Goal: Task Accomplishment & Management: Manage account settings

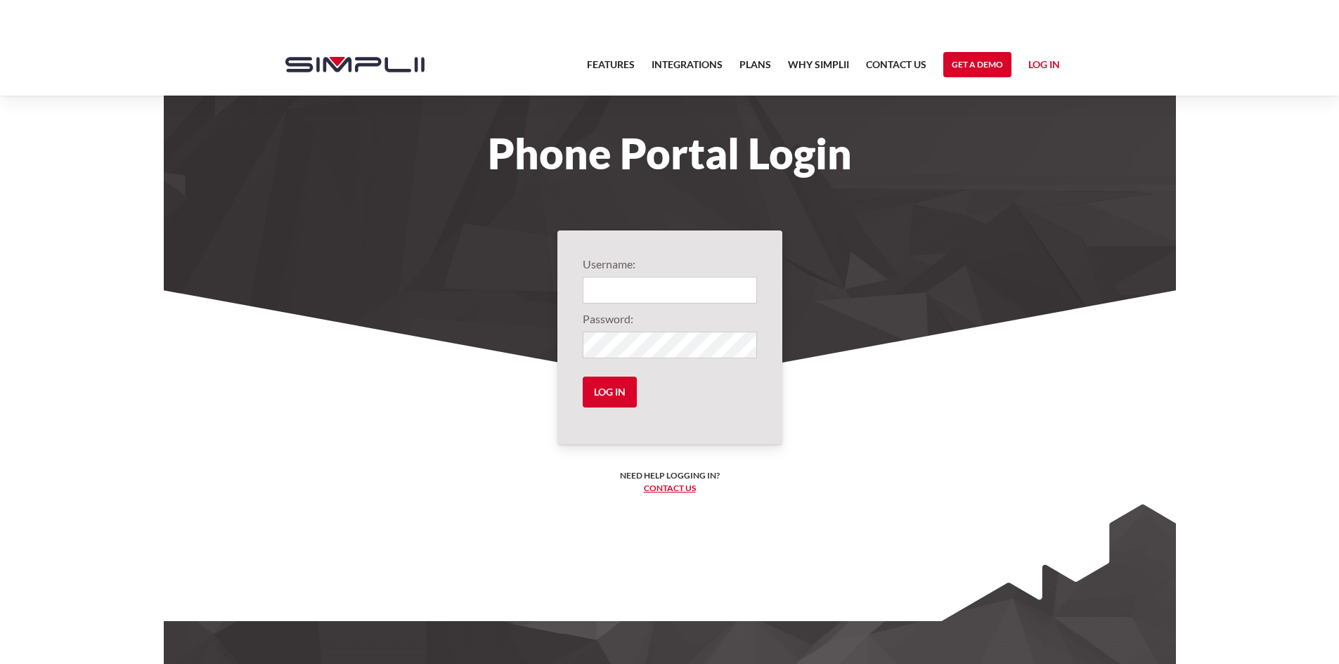
click at [692, 295] on input "Login" at bounding box center [670, 290] width 174 height 27
click at [583, 377] on input "Log in" at bounding box center [610, 392] width 54 height 31
click at [586, 394] on input "Log in" at bounding box center [610, 392] width 54 height 31
click at [602, 388] on input "Log in" at bounding box center [610, 392] width 54 height 31
click at [604, 391] on input "Log in" at bounding box center [610, 392] width 54 height 31
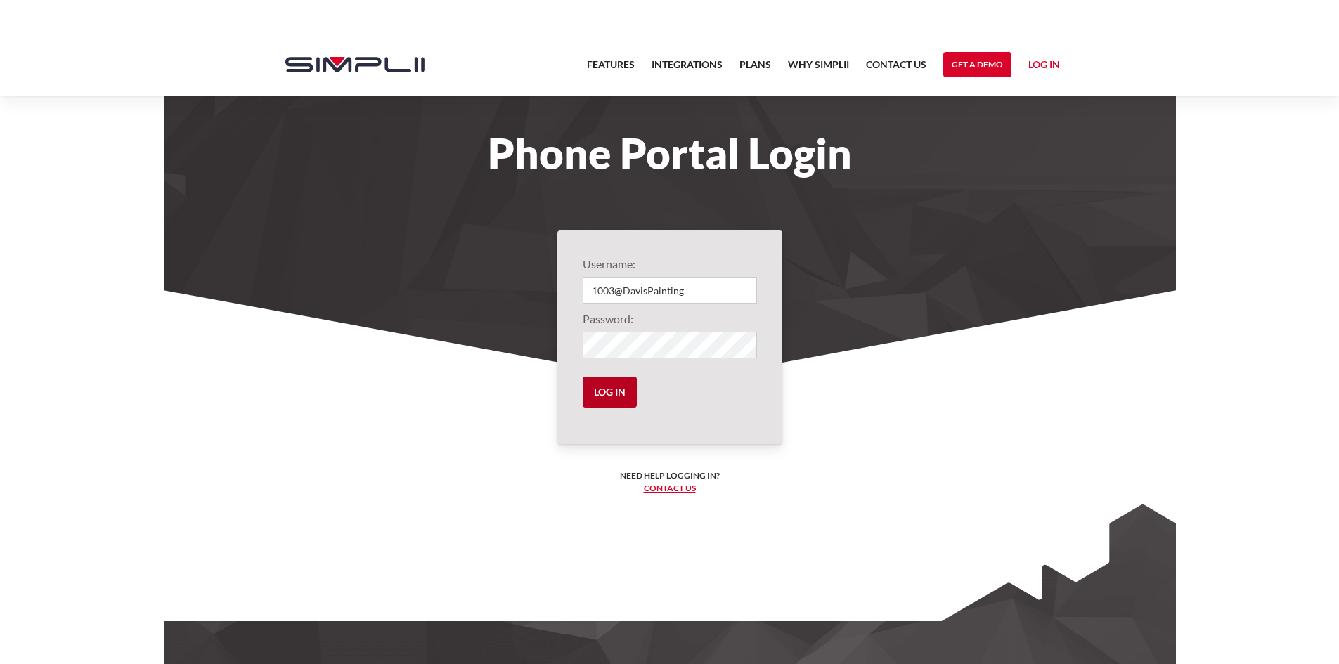
click at [636, 407] on input "Log in" at bounding box center [610, 392] width 54 height 31
click at [602, 387] on input "Log in" at bounding box center [610, 392] width 54 height 31
drag, startPoint x: 579, startPoint y: 238, endPoint x: 797, endPoint y: 454, distance: 306.7
click at [797, 454] on section "Username: 1003@DavisPainting Password: Log in Need help logging in? ‍ Contact u…" at bounding box center [670, 472] width 1012 height 365
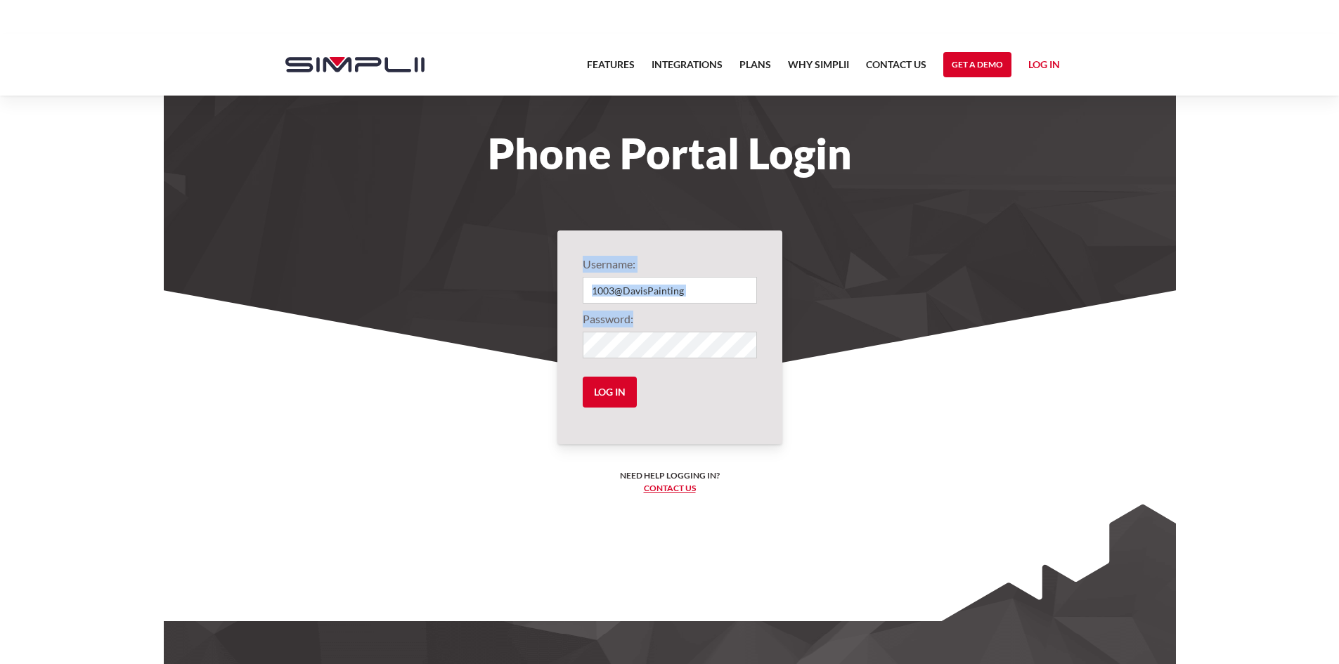
click at [778, 433] on div "Username: 1003@DavisPainting Password: Log in Need help logging in? ‍ Contact u…" at bounding box center [669, 338] width 225 height 214
drag, startPoint x: 673, startPoint y: 400, endPoint x: 579, endPoint y: 246, distance: 180.5
click at [579, 246] on div "Username: 1003@DavisPainting Password: Log in Need help logging in? ‍ Contact u…" at bounding box center [669, 338] width 225 height 214
click at [617, 383] on input "Log in" at bounding box center [610, 392] width 54 height 31
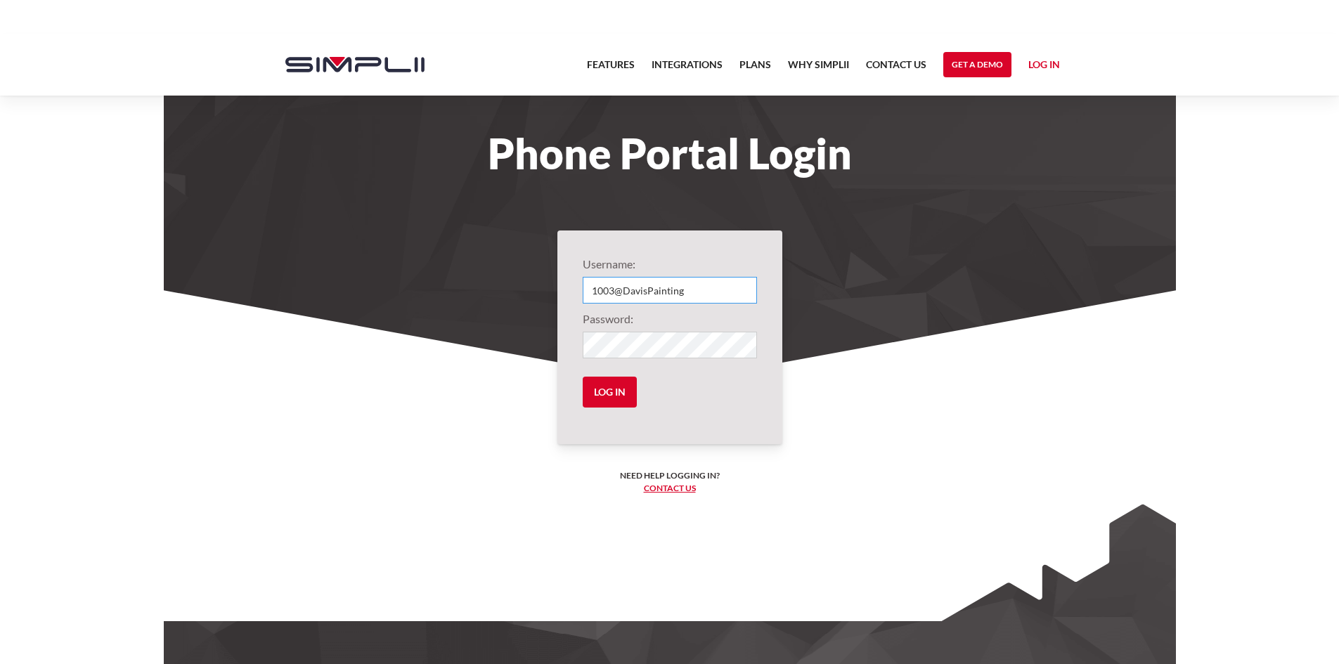
drag, startPoint x: 623, startPoint y: 292, endPoint x: 749, endPoint y: 290, distance: 125.9
click at [749, 290] on input "1003@DavisPainting" at bounding box center [670, 290] width 174 height 27
click at [583, 377] on input "Log in" at bounding box center [610, 392] width 54 height 31
click at [612, 392] on input "Log in" at bounding box center [610, 392] width 54 height 31
drag, startPoint x: 624, startPoint y: 288, endPoint x: 926, endPoint y: 289, distance: 302.3
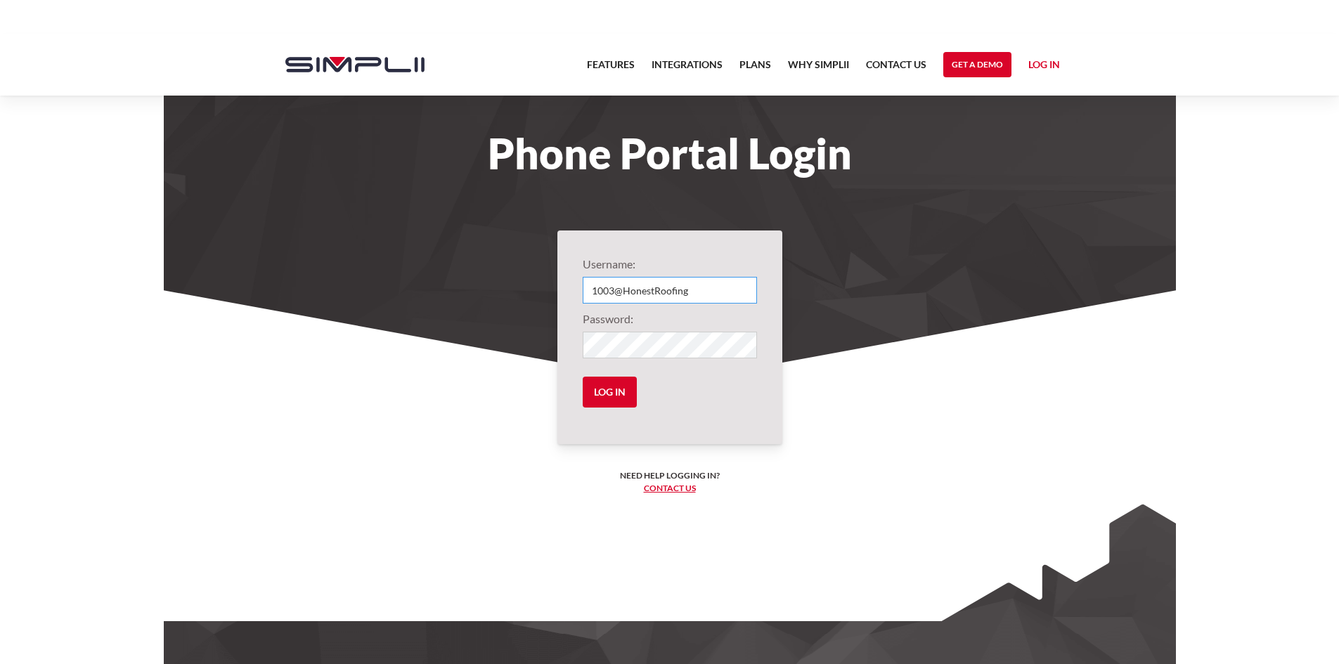
click at [926, 289] on body "Features Integrations PRoducts Plans Why Simplii Contact US Master Agreement Ge…" at bounding box center [669, 386] width 1339 height 705
type input "1003@DavisPainting"
click at [742, 244] on div "Username: 1003@DavisPainting Password: Log in Need help logging in? ‍ Contact u…" at bounding box center [669, 338] width 225 height 214
click at [605, 389] on input "Log in" at bounding box center [610, 392] width 54 height 31
